Goal: Information Seeking & Learning: Learn about a topic

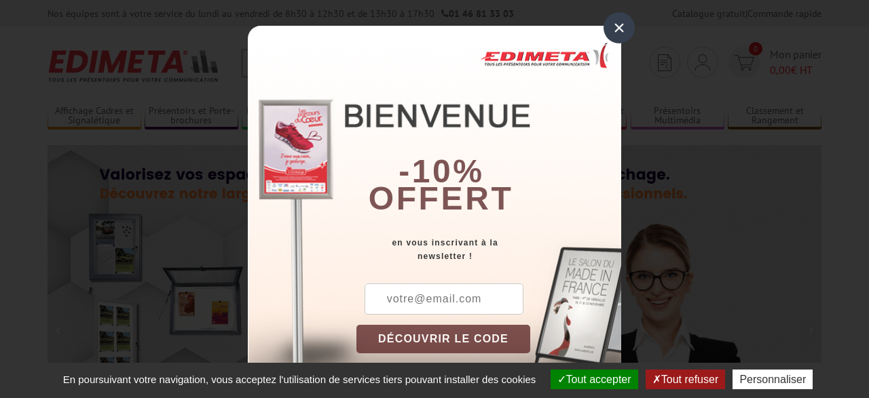
click at [620, 35] on div "×" at bounding box center [618, 27] width 31 height 31
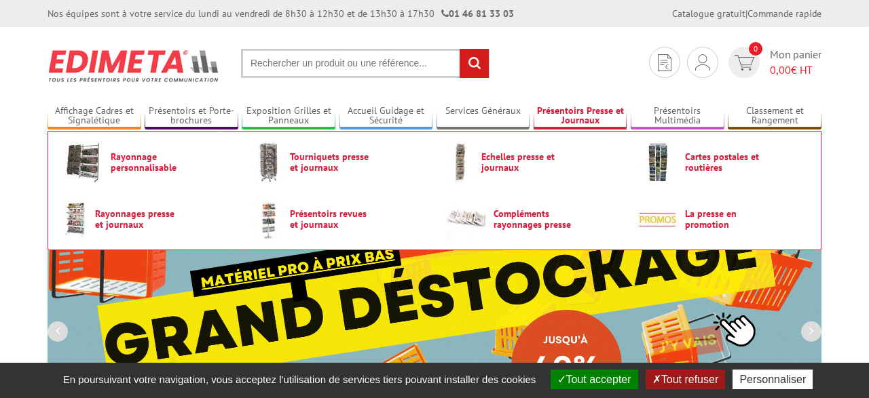
click at [570, 113] on link "Présentoirs Presse et Journaux" at bounding box center [581, 116] width 94 height 22
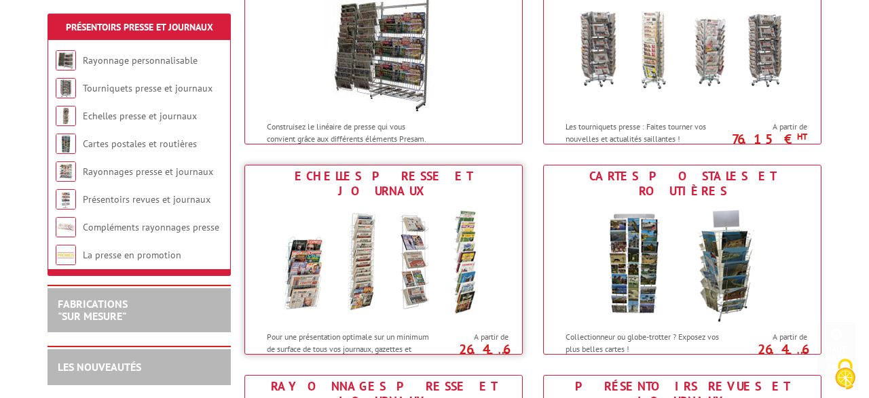
scroll to position [282, 0]
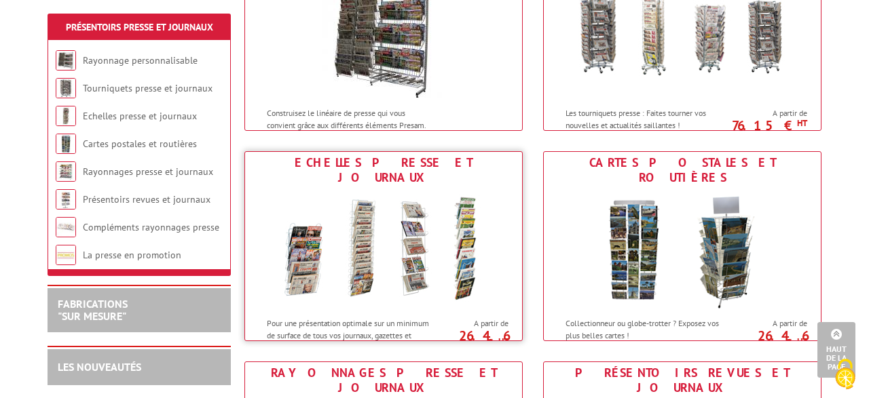
click at [385, 242] on img at bounding box center [383, 250] width 251 height 122
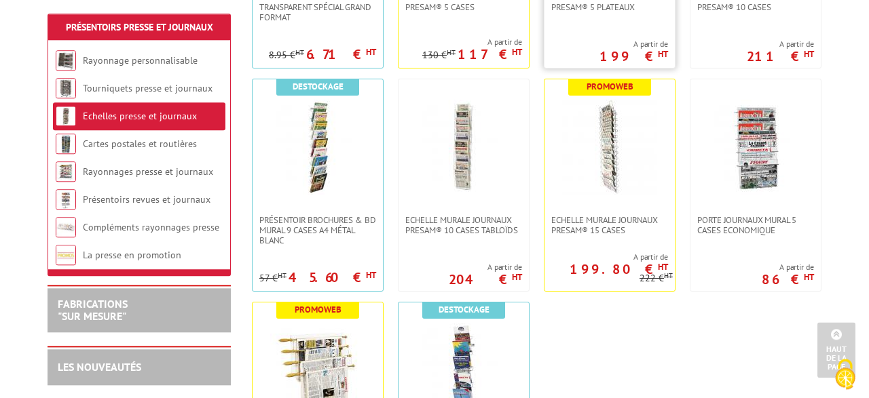
scroll to position [494, 0]
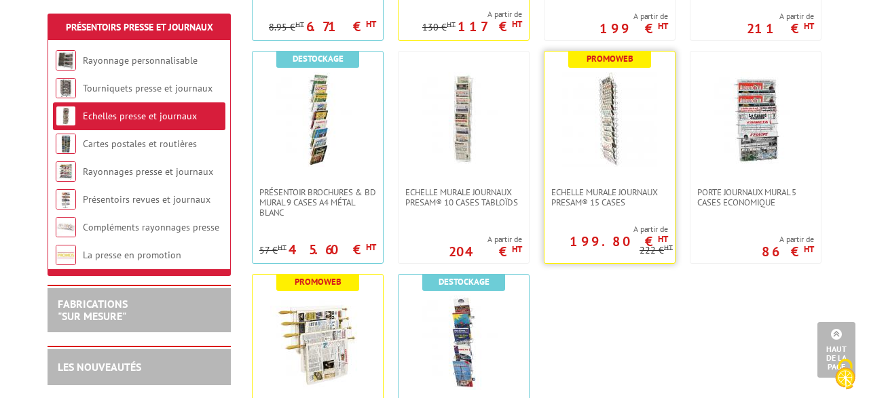
click at [601, 157] on img at bounding box center [609, 119] width 95 height 95
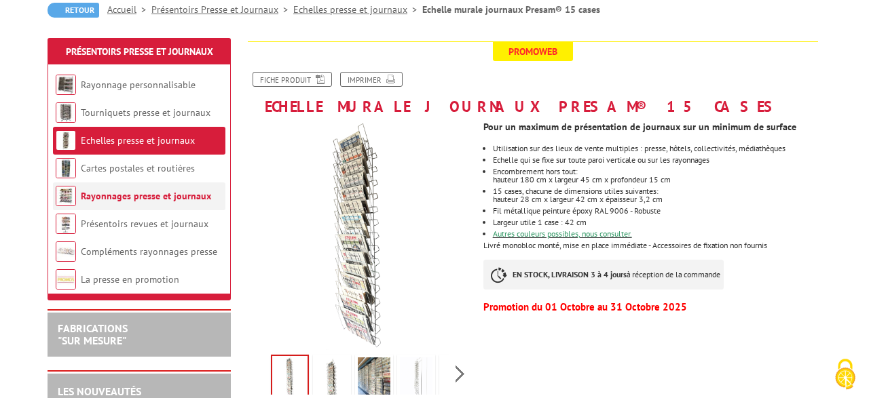
scroll to position [141, 0]
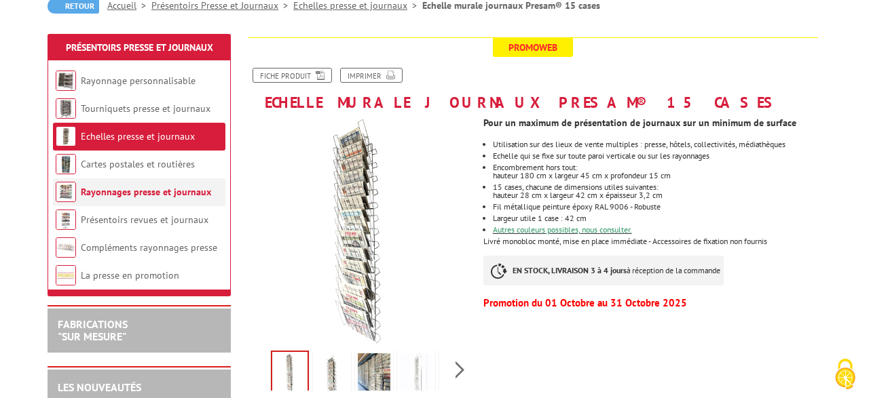
click at [168, 199] on li "Rayonnages presse et journaux" at bounding box center [139, 193] width 172 height 28
click at [164, 190] on link "Rayonnages presse et journaux" at bounding box center [146, 192] width 130 height 12
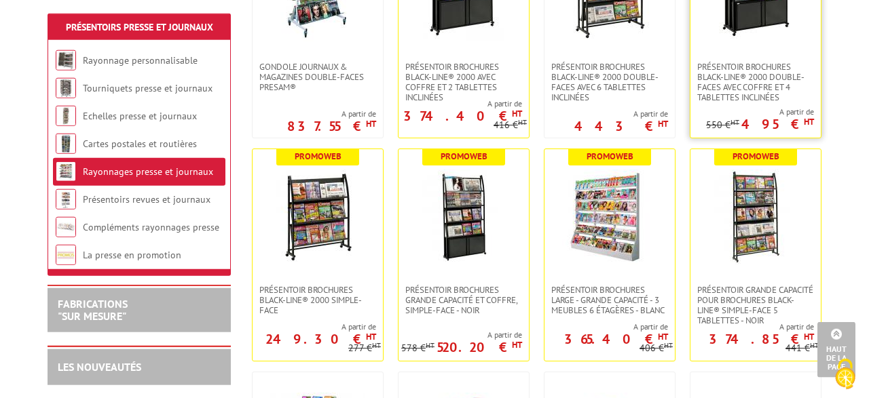
scroll to position [424, 0]
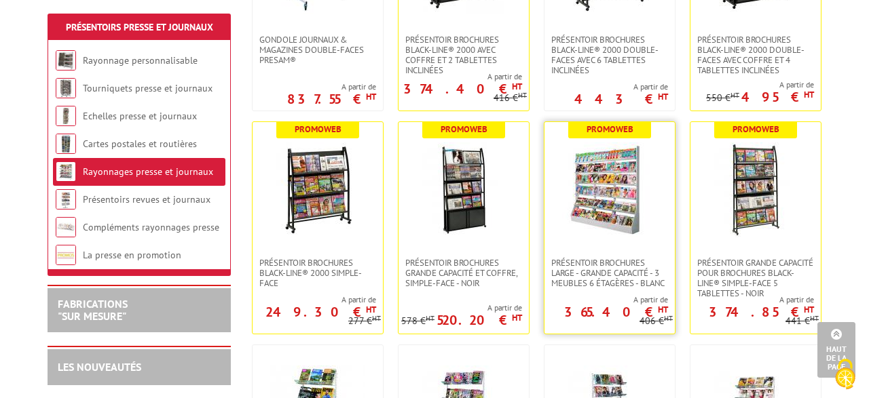
click at [610, 185] on img at bounding box center [609, 190] width 95 height 95
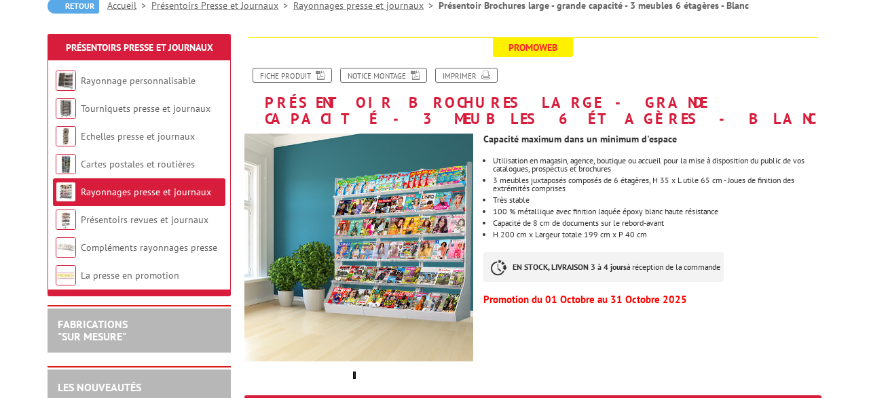
scroll to position [141, 0]
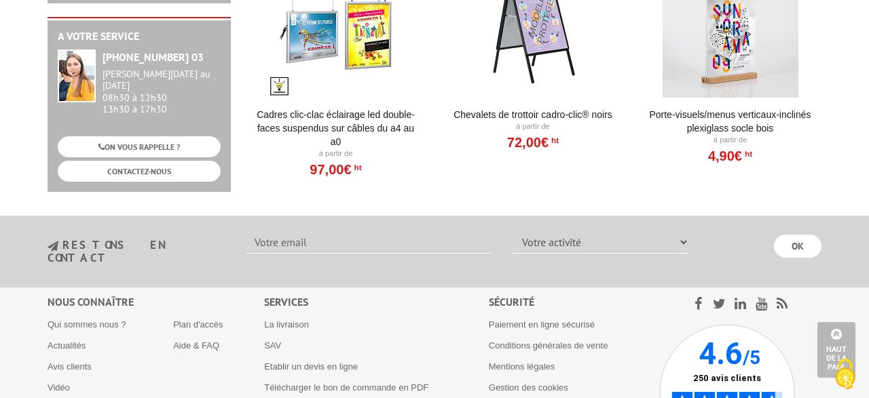
scroll to position [1443, 0]
